Goal: Information Seeking & Learning: Understand process/instructions

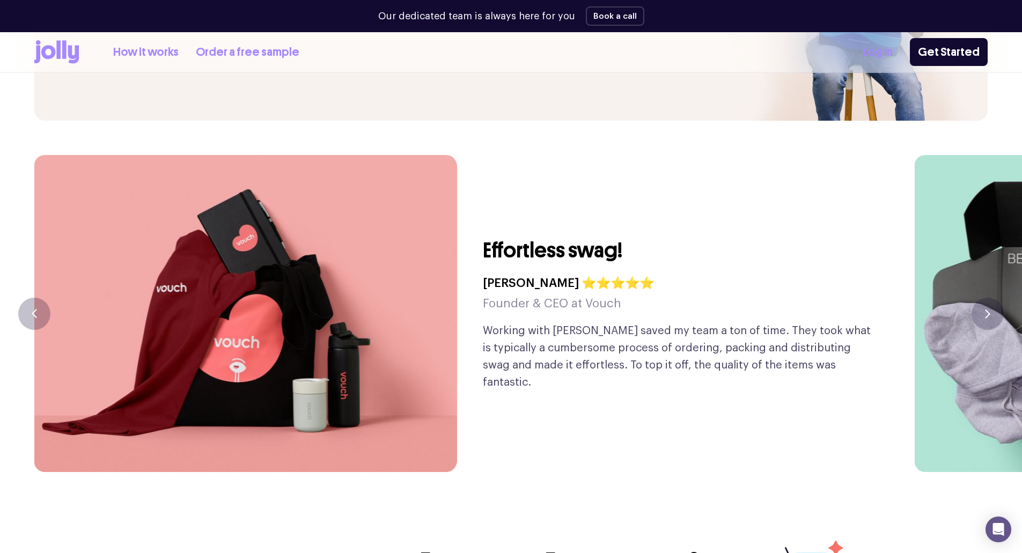
scroll to position [2522, 0]
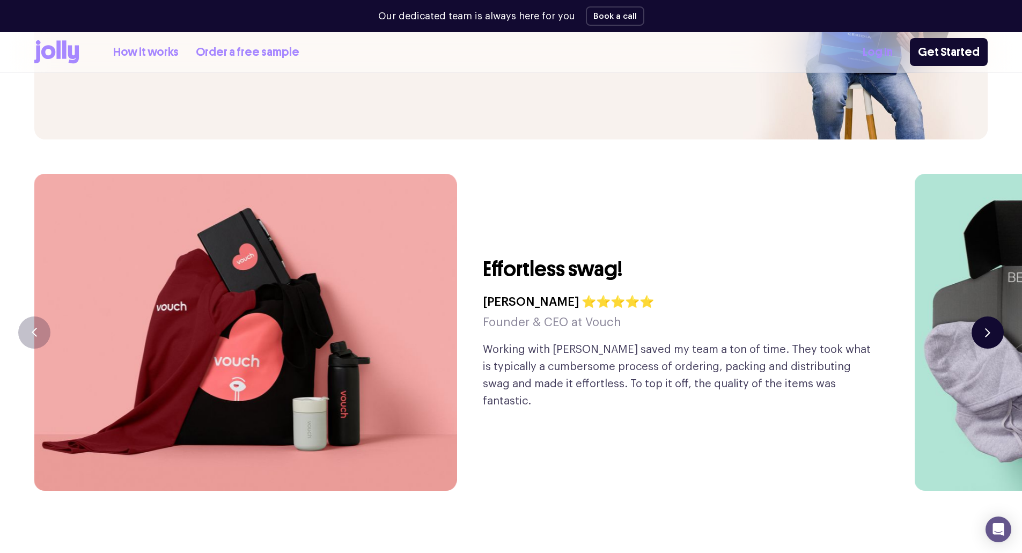
click at [993, 317] on button "button" at bounding box center [988, 333] width 32 height 32
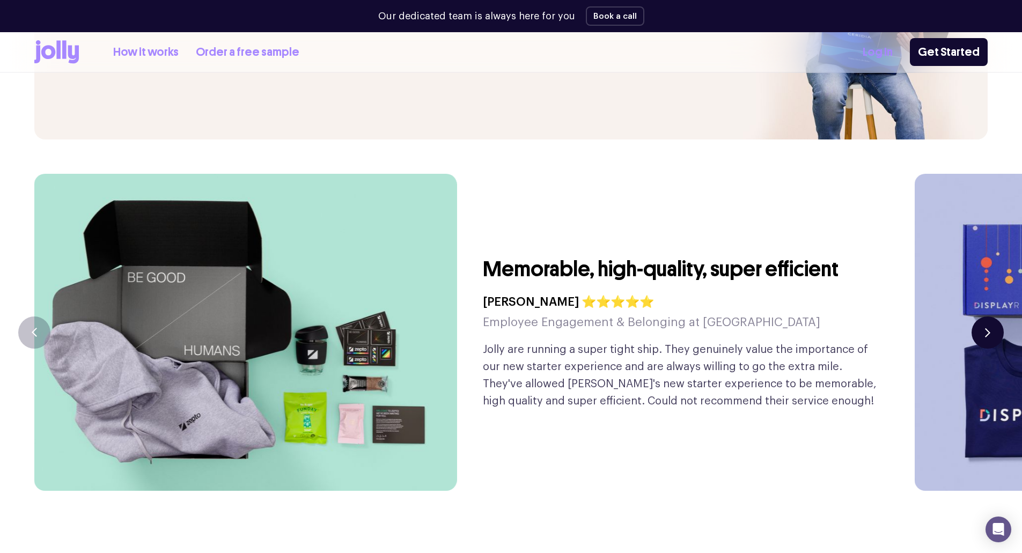
click at [993, 317] on button "button" at bounding box center [988, 333] width 32 height 32
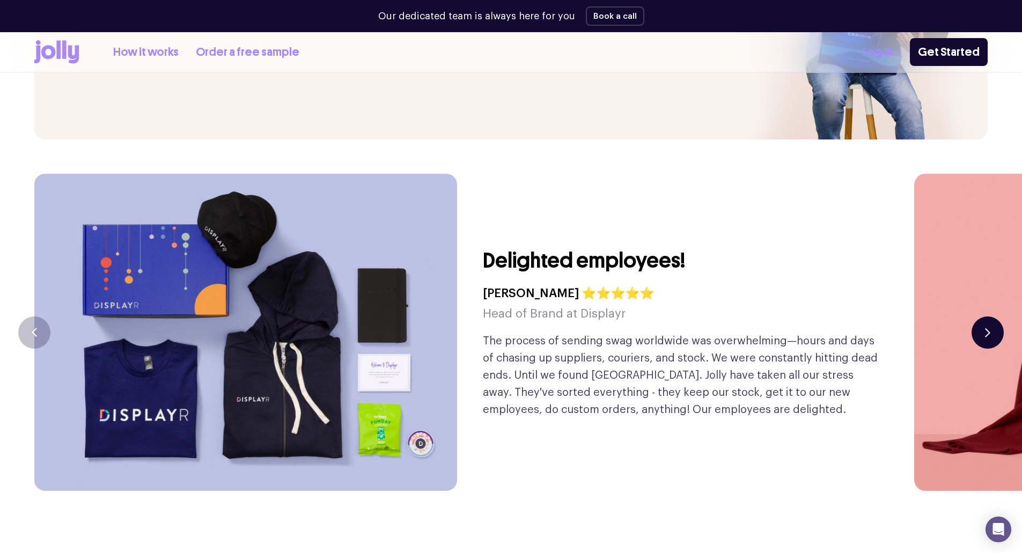
click at [993, 317] on button "button" at bounding box center [988, 333] width 32 height 32
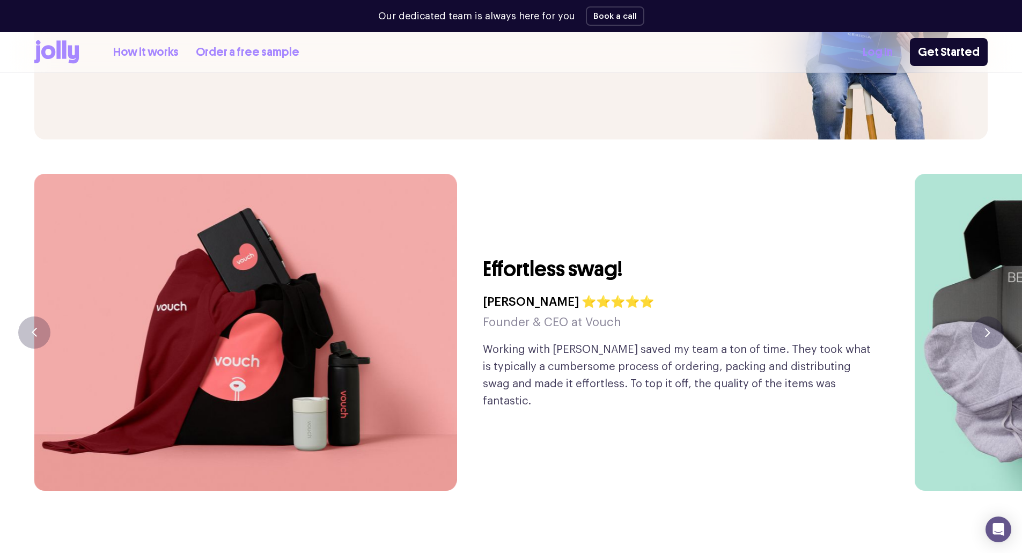
click at [141, 51] on link "How it works" at bounding box center [145, 52] width 65 height 18
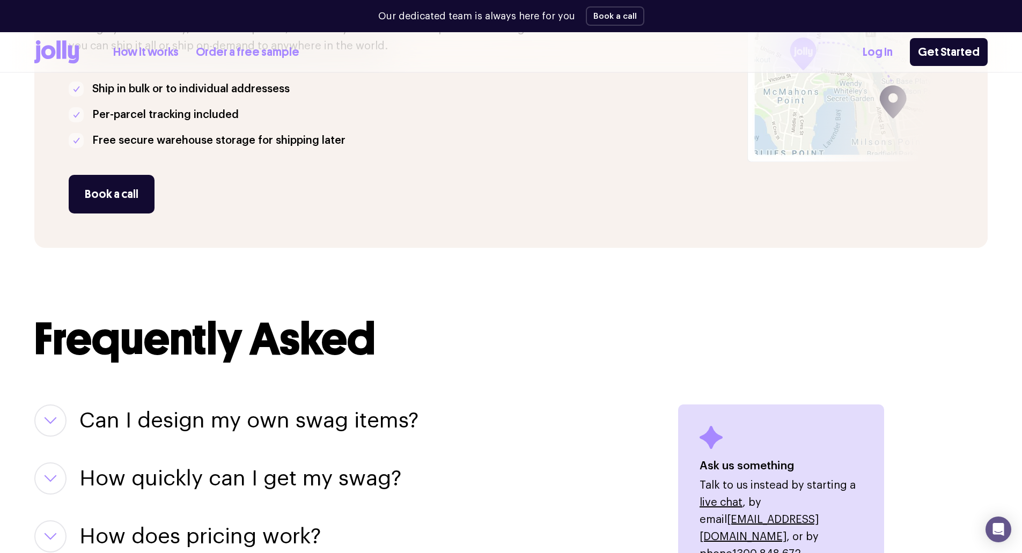
scroll to position [1341, 0]
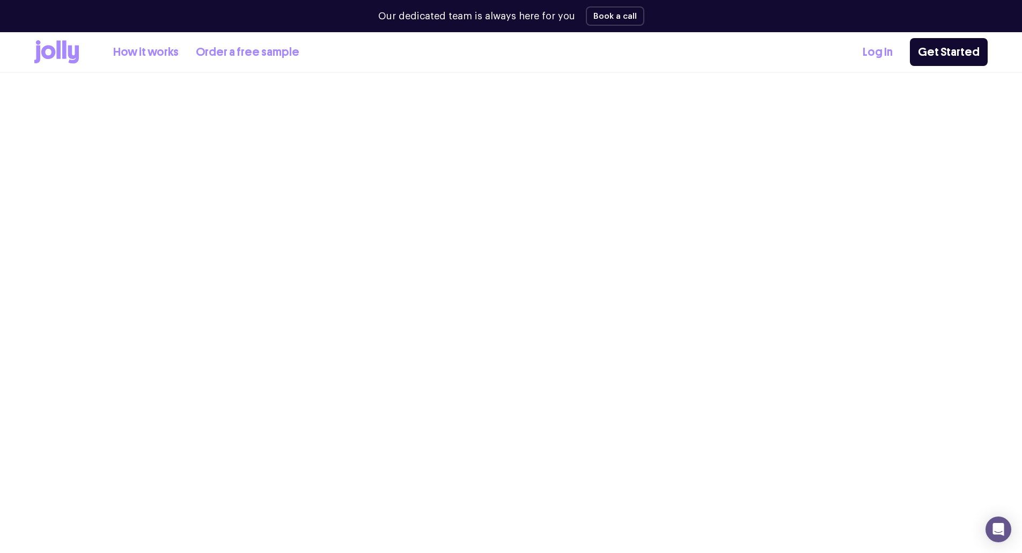
scroll to position [2522, 0]
